Goal: Task Accomplishment & Management: Manage account settings

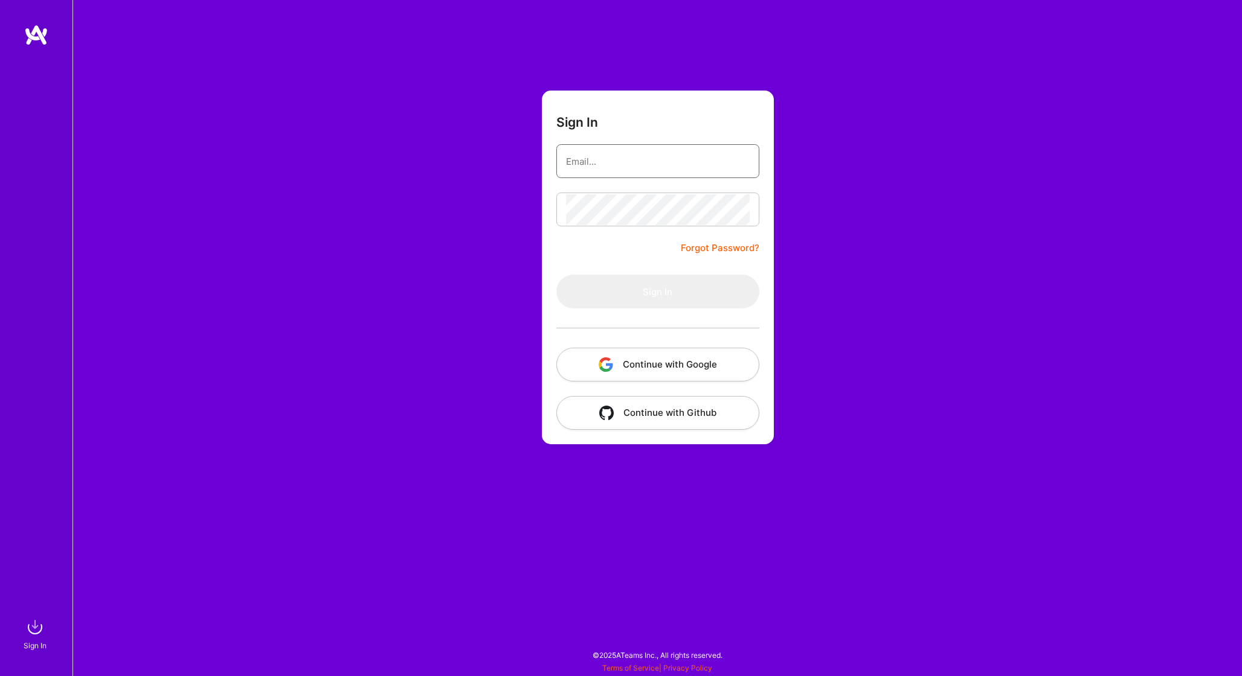
type input "[EMAIL_ADDRESS][DOMAIN_NAME]"
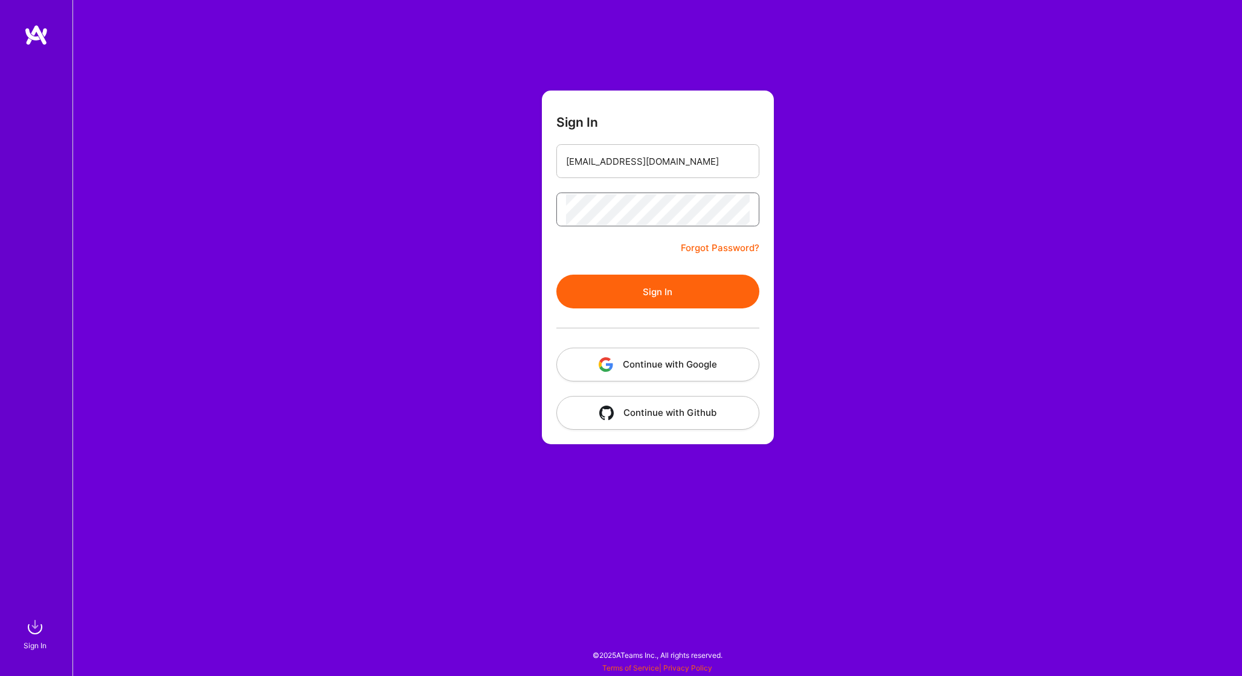
click at [657, 292] on button "Sign In" at bounding box center [657, 292] width 203 height 34
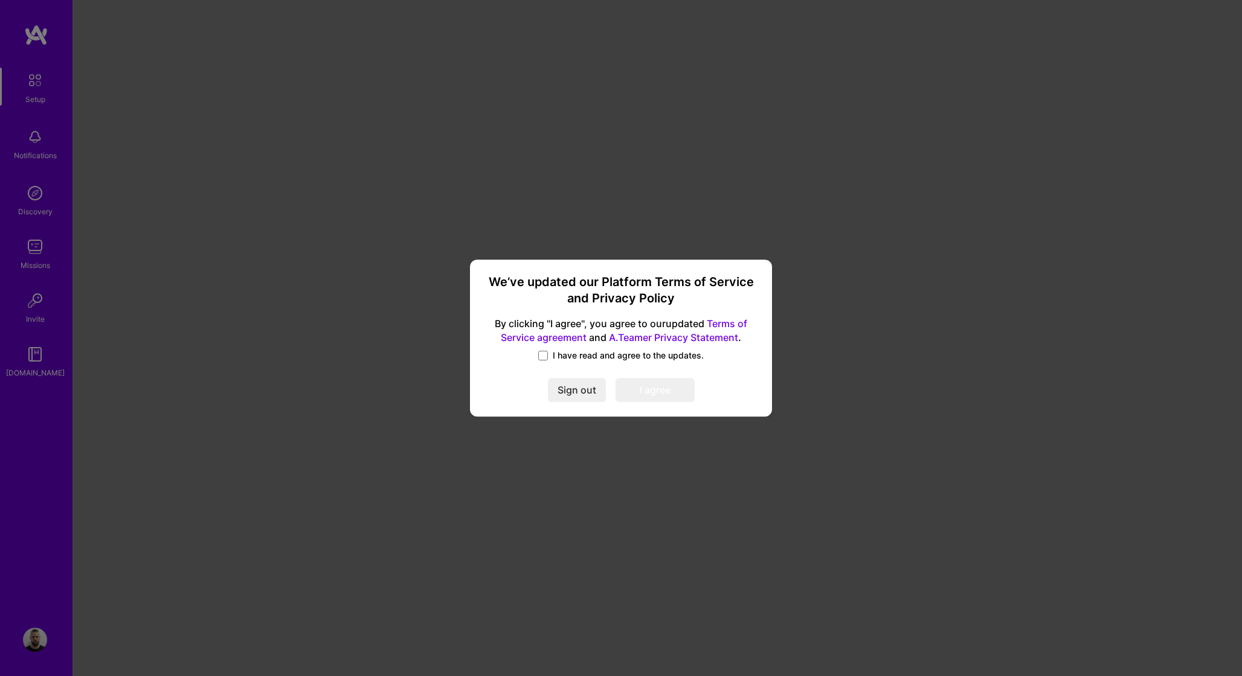
click at [588, 359] on span "I have read and agree to the updates." at bounding box center [628, 356] width 151 height 12
click at [0, 0] on input "I have read and agree to the updates." at bounding box center [0, 0] width 0 height 0
click at [642, 393] on button "I agree" at bounding box center [654, 390] width 79 height 24
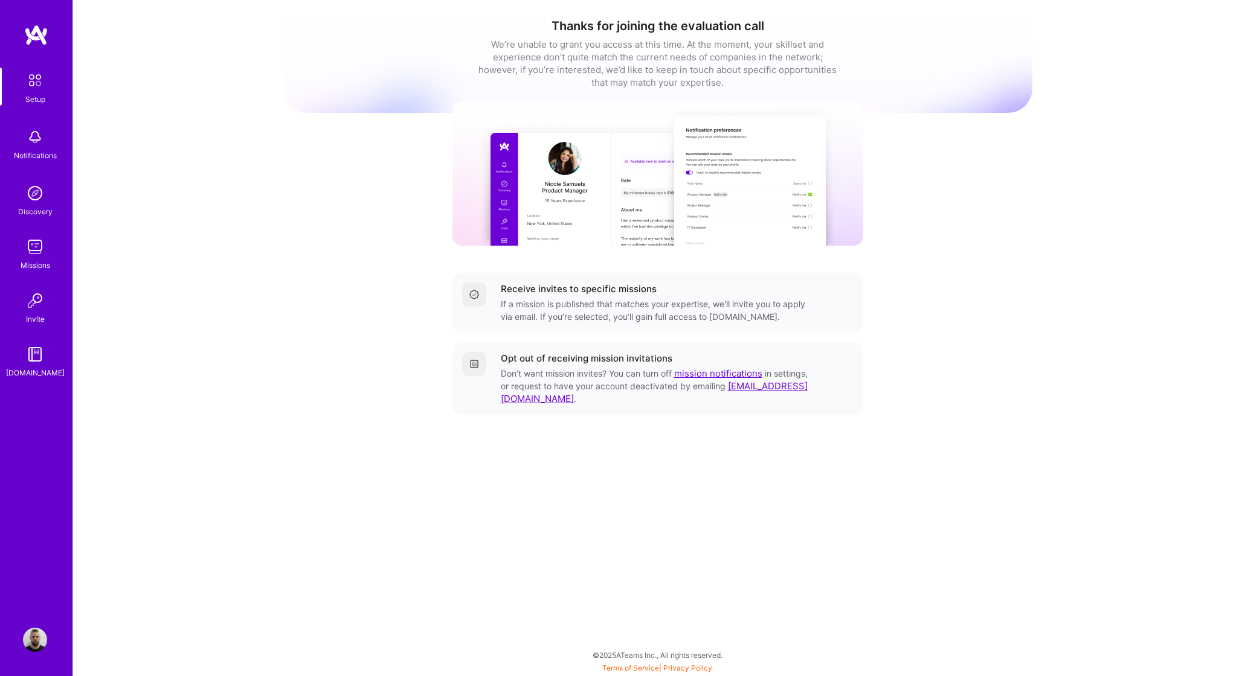
click at [27, 131] on img at bounding box center [35, 137] width 24 height 24
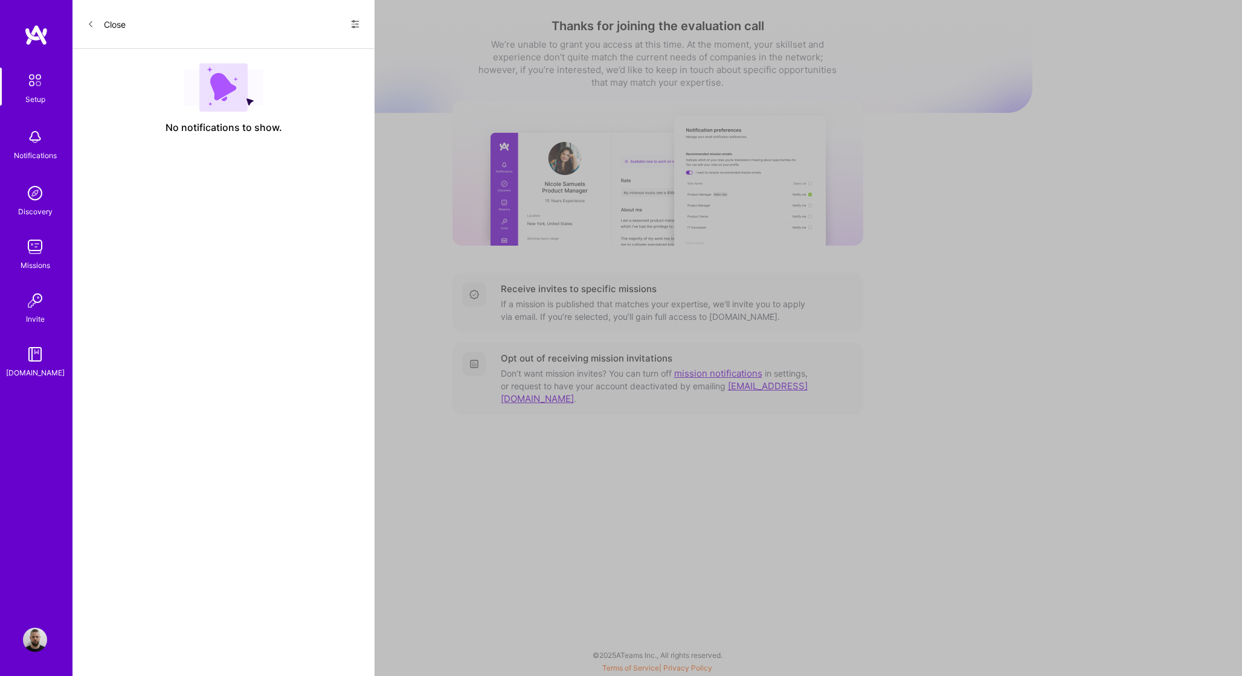
click at [34, 208] on div "Discovery" at bounding box center [35, 211] width 34 height 13
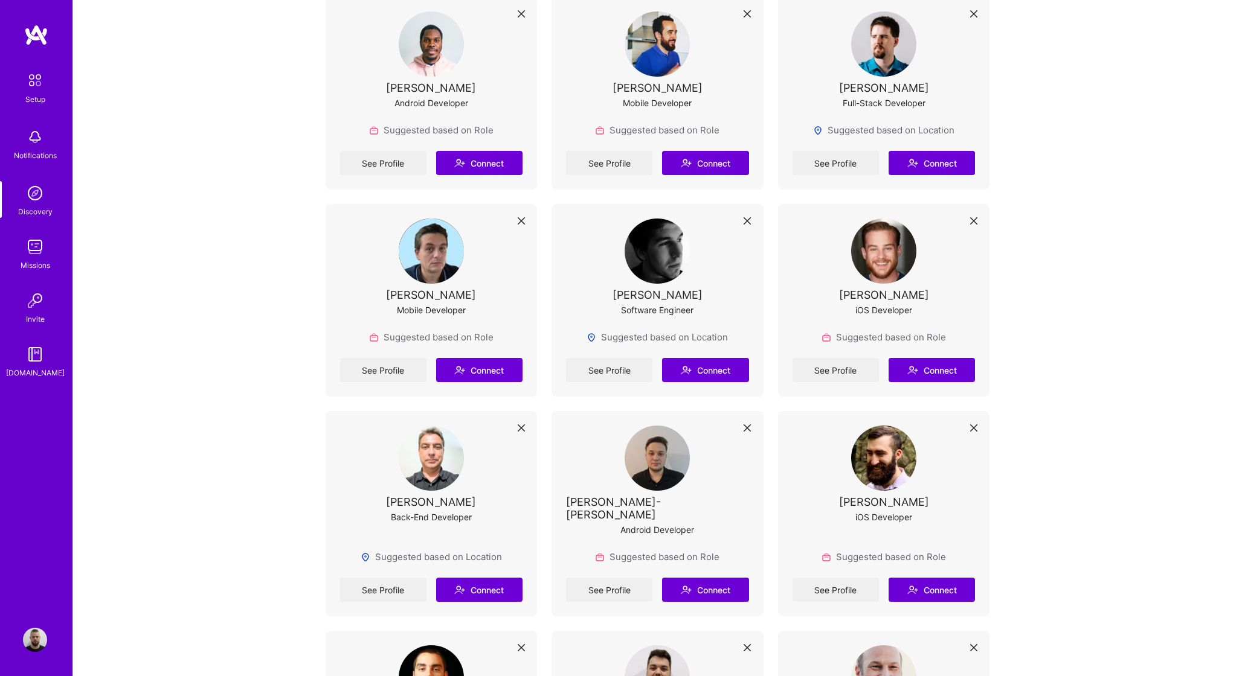
scroll to position [1461, 0]
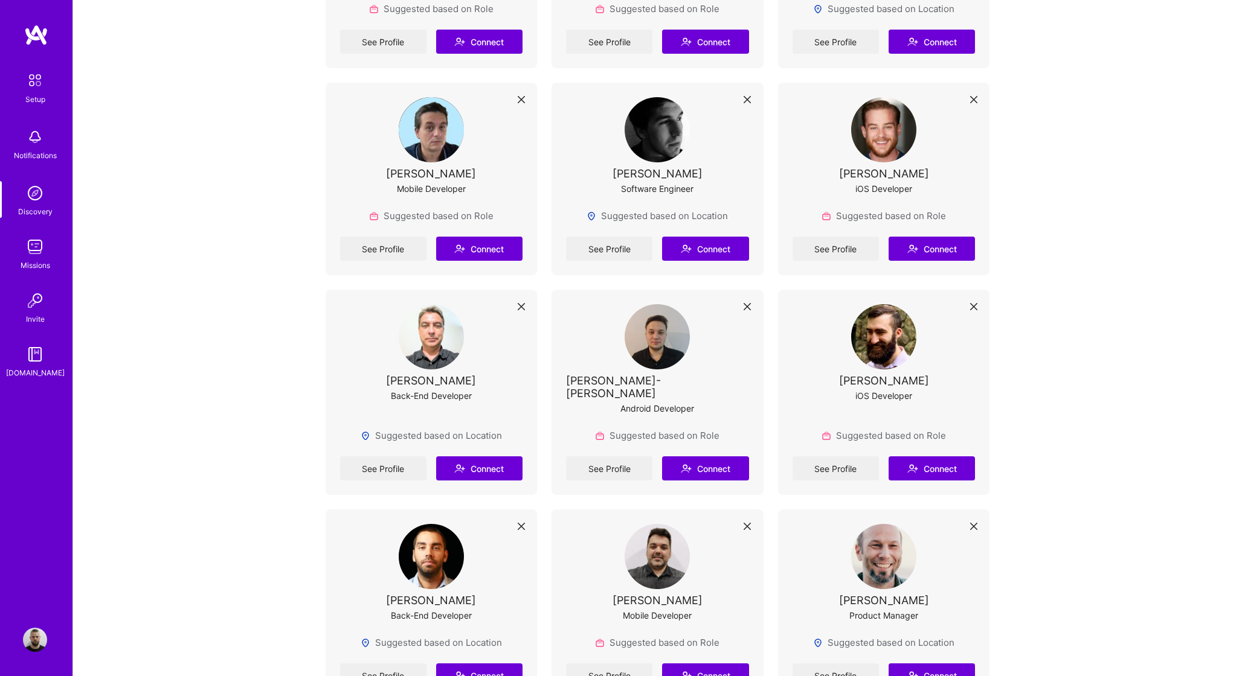
click at [49, 254] on link "Missions" at bounding box center [35, 253] width 75 height 37
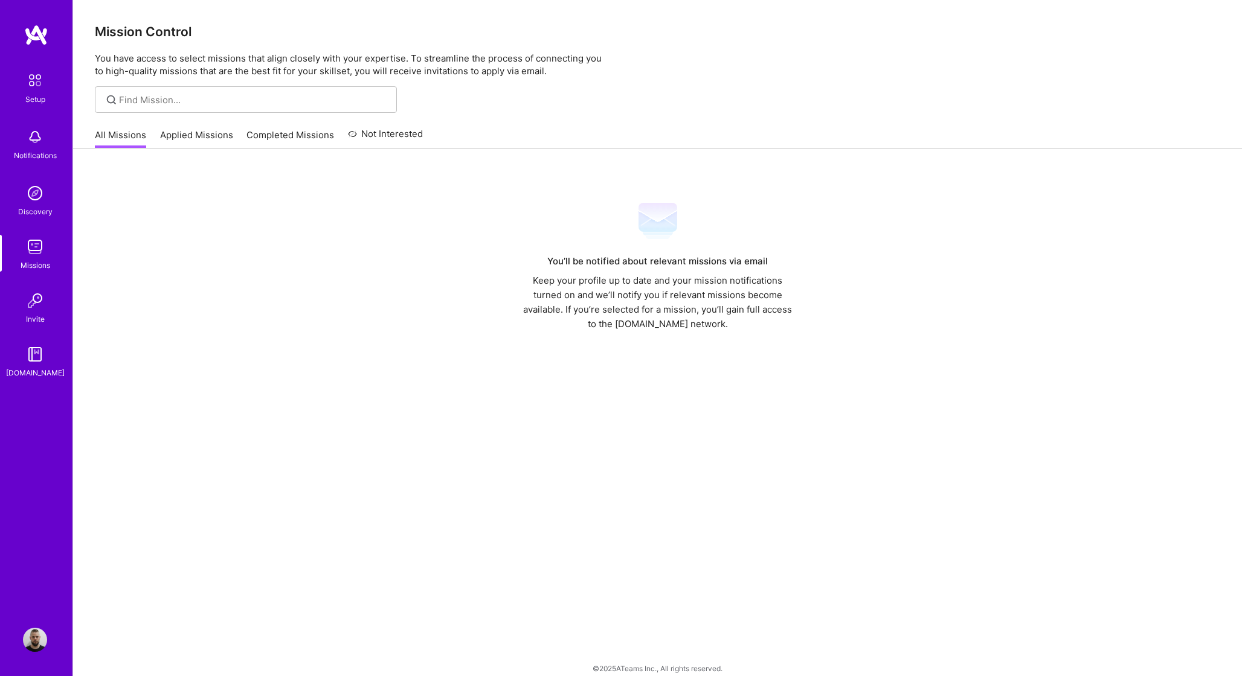
click at [187, 136] on link "Applied Missions" at bounding box center [196, 139] width 73 height 20
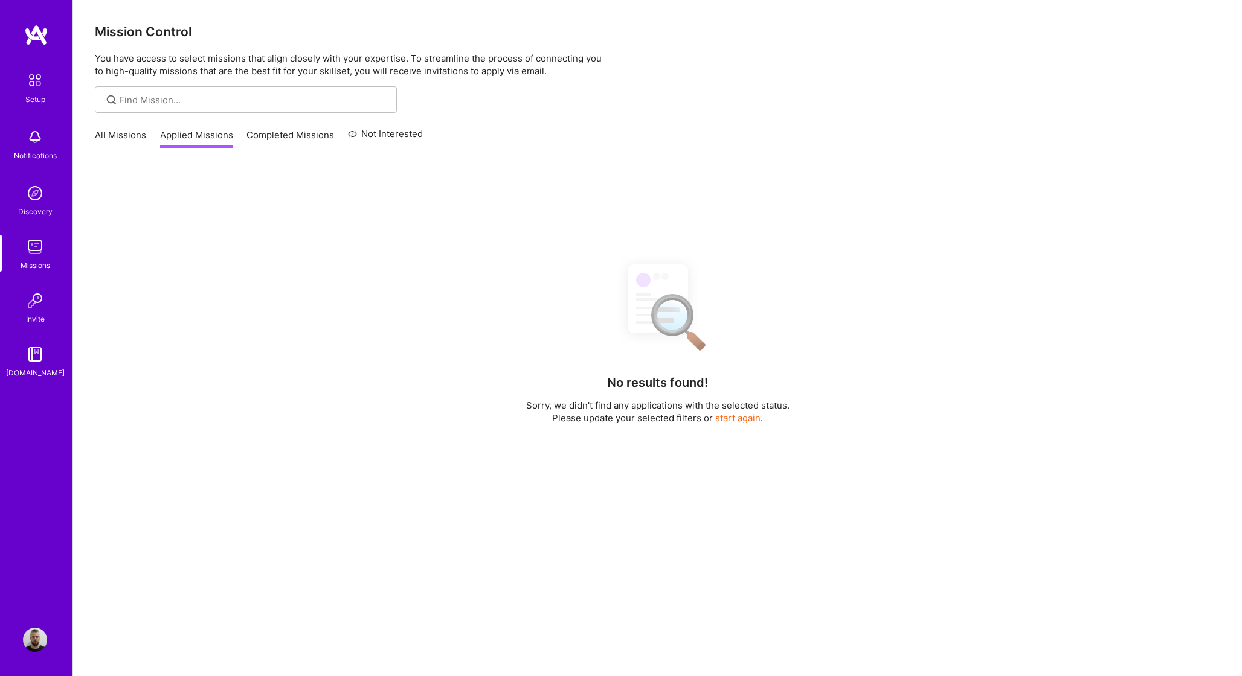
click at [348, 128] on icon at bounding box center [352, 134] width 9 height 14
click at [117, 136] on link "All Missions" at bounding box center [120, 139] width 51 height 20
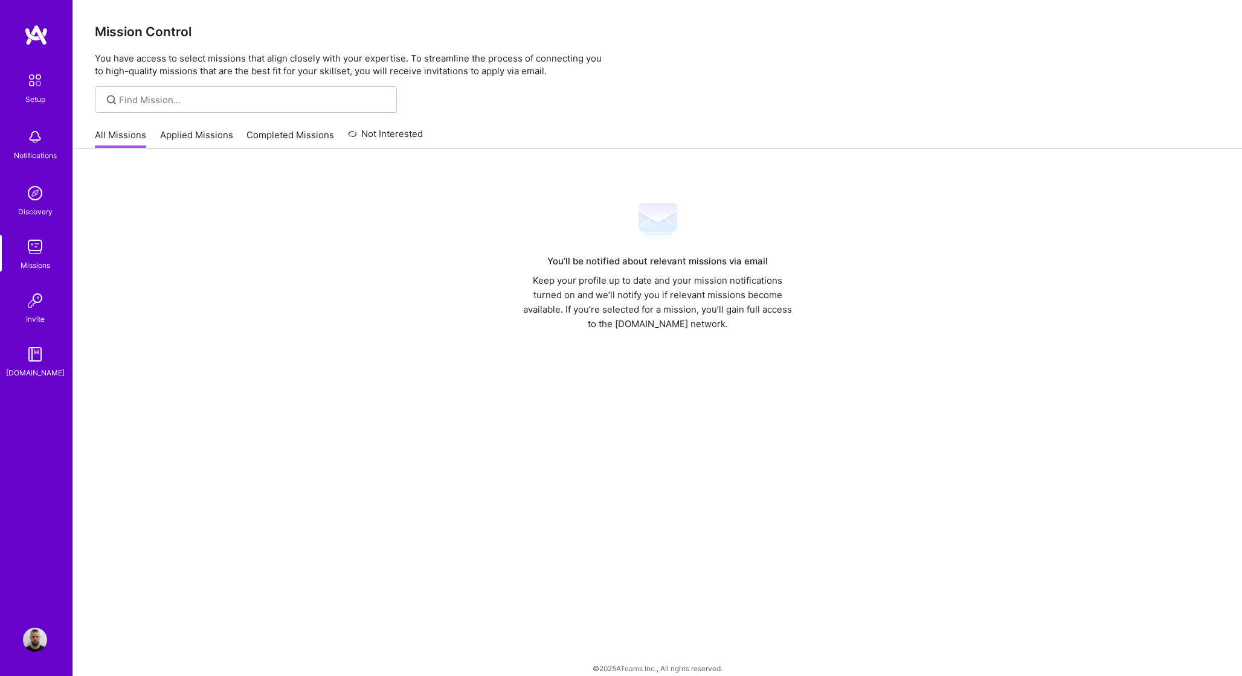
click at [46, 303] on img at bounding box center [35, 301] width 24 height 24
